Goal: Information Seeking & Learning: Learn about a topic

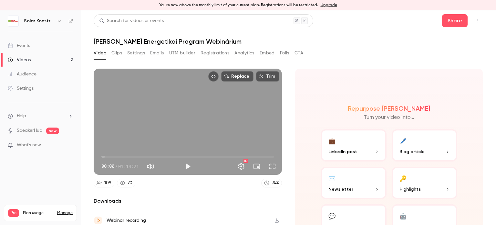
click at [28, 144] on span "What's new" at bounding box center [29, 145] width 24 height 7
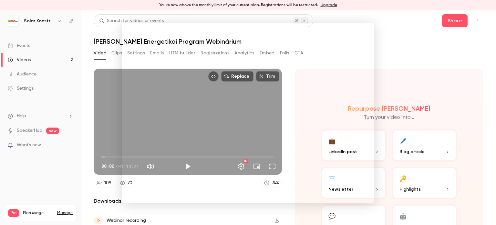
click at [392, 31] on div at bounding box center [248, 112] width 496 height 225
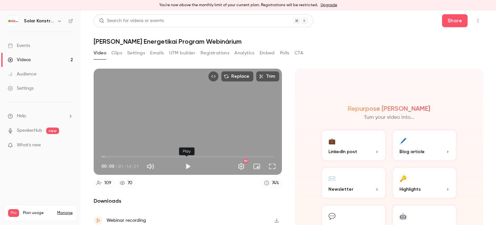
click at [185, 166] on button "Play" at bounding box center [188, 166] width 13 height 13
click at [111, 155] on span "00:02" at bounding box center [187, 156] width 173 height 10
click at [116, 155] on span "04:15" at bounding box center [187, 156] width 173 height 10
click at [124, 155] on span "09:52" at bounding box center [187, 156] width 173 height 10
type input "*****"
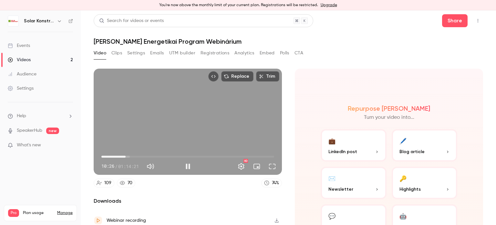
type input "**"
click at [168, 165] on span at bounding box center [166, 165] width 16 height 1
click at [184, 169] on button "Pause" at bounding box center [188, 166] width 13 height 13
click at [188, 164] on button "Play" at bounding box center [188, 166] width 13 height 13
click at [142, 155] on span "17:29" at bounding box center [187, 156] width 173 height 10
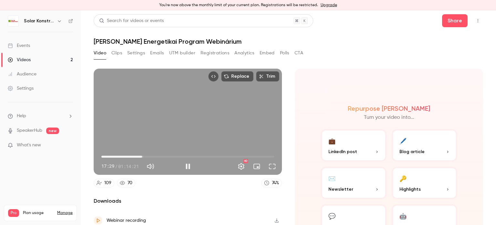
click at [147, 155] on span "17:29" at bounding box center [187, 156] width 173 height 10
click at [156, 155] on span "23:49" at bounding box center [187, 156] width 173 height 10
click at [159, 155] on span "24:57" at bounding box center [160, 156] width 2 height 2
click at [162, 155] on span "26:13" at bounding box center [163, 156] width 2 height 2
click at [160, 155] on span "25:39" at bounding box center [161, 156] width 2 height 2
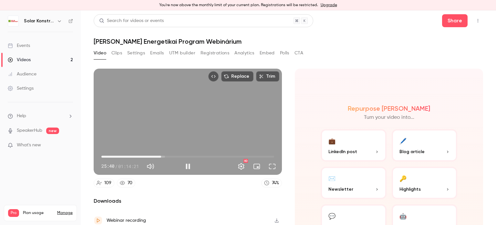
click at [160, 155] on span "25:40" at bounding box center [161, 156] width 2 height 2
click at [166, 155] on span "28:20" at bounding box center [187, 156] width 173 height 10
click at [166, 155] on span "28:21" at bounding box center [167, 156] width 2 height 2
click at [163, 155] on span "26:47" at bounding box center [164, 156] width 2 height 2
click at [162, 155] on span "26:13" at bounding box center [163, 156] width 2 height 2
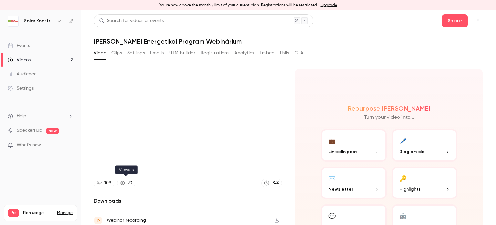
type input "******"
click at [129, 182] on div "70" at bounding box center [130, 182] width 5 height 7
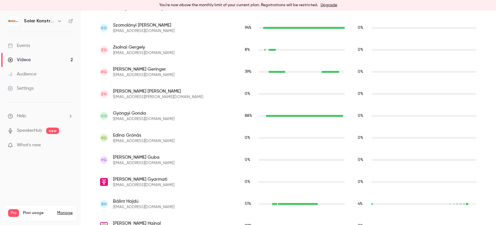
scroll to position [1027, 0]
